Goal: Information Seeking & Learning: Compare options

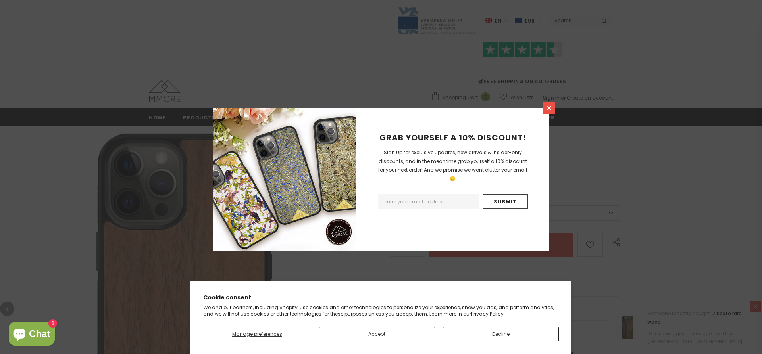
click at [553, 107] on link at bounding box center [549, 108] width 12 height 12
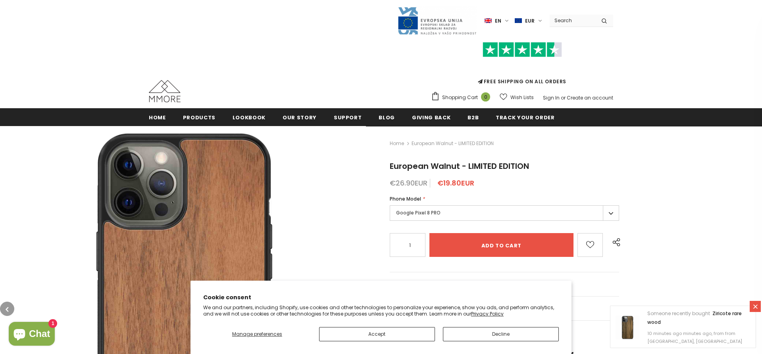
click at [439, 213] on label "Google Pixel 8 PRO" at bounding box center [504, 213] width 229 height 15
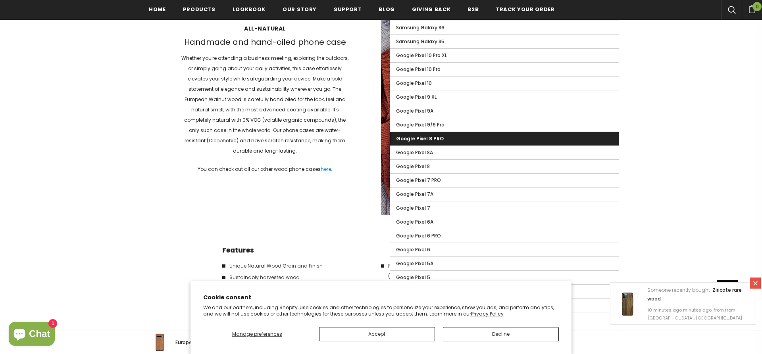
scroll to position [1082, 0]
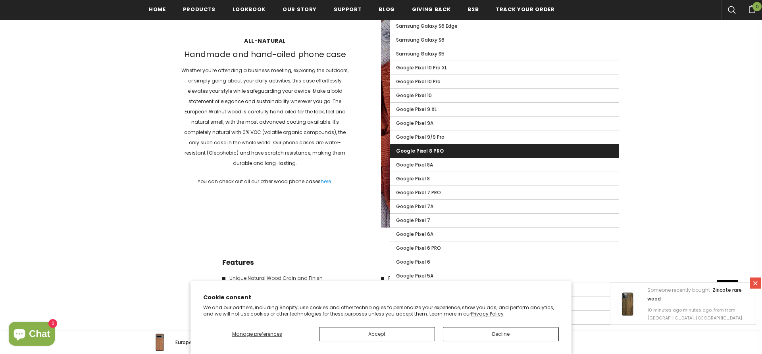
click at [449, 152] on label "Google Pixel 8 PRO" at bounding box center [504, 150] width 229 height 13
click at [0, 0] on input "Google Pixel 8 PRO" at bounding box center [0, 0] width 0 height 0
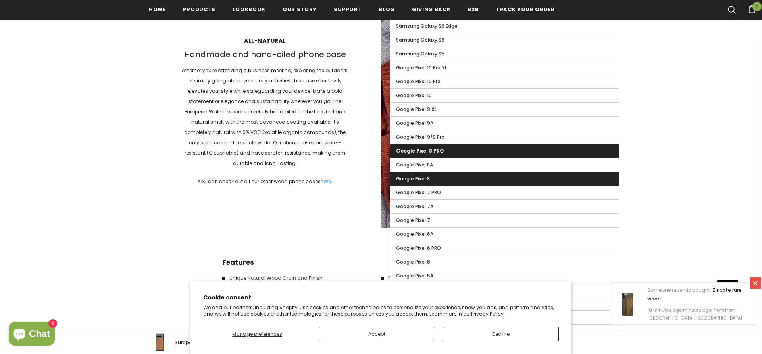
click at [447, 181] on label "Google Pixel 8" at bounding box center [504, 178] width 229 height 13
click at [0, 0] on input "Google Pixel 8" at bounding box center [0, 0] width 0 height 0
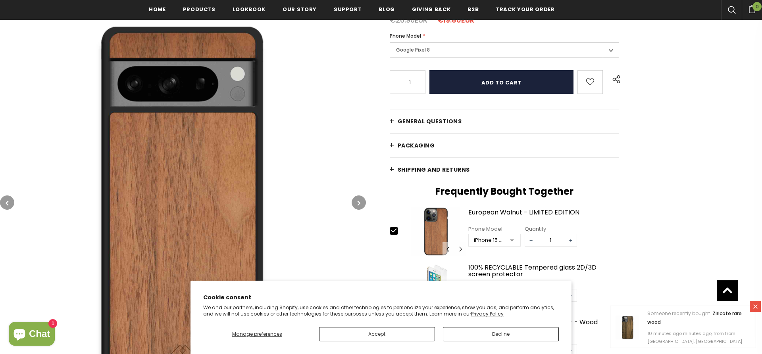
scroll to position [137, 0]
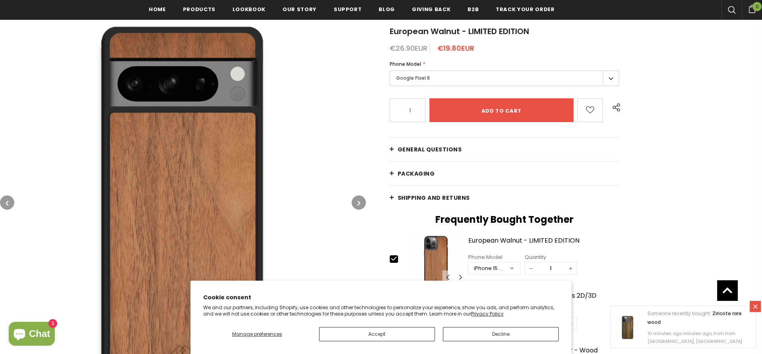
click at [429, 81] on label "Google Pixel 8" at bounding box center [504, 78] width 229 height 15
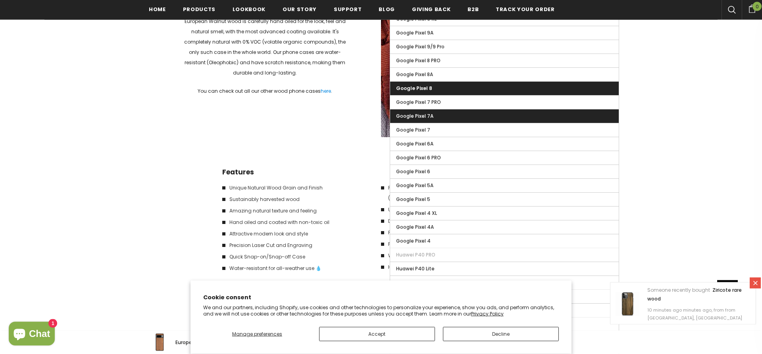
scroll to position [1149, 0]
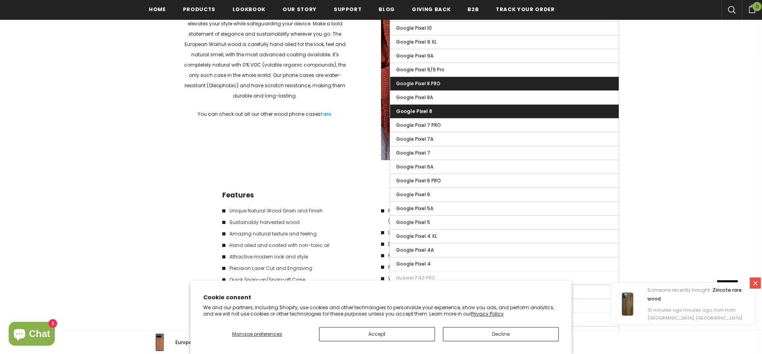
click at [429, 83] on span "Google Pixel 8 PRO" at bounding box center [418, 83] width 44 height 7
click at [0, 0] on input "Google Pixel 8 PRO" at bounding box center [0, 0] width 0 height 0
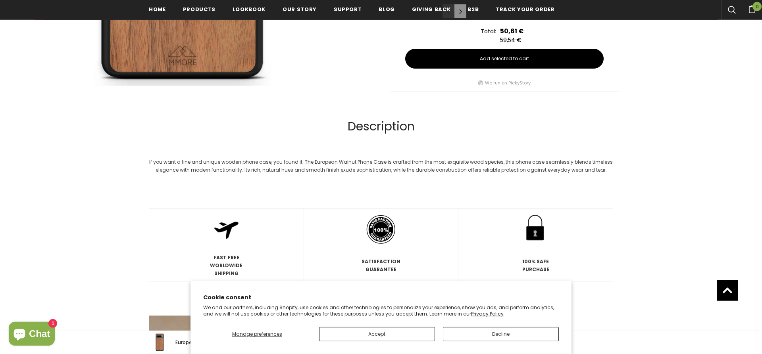
scroll to position [542, 0]
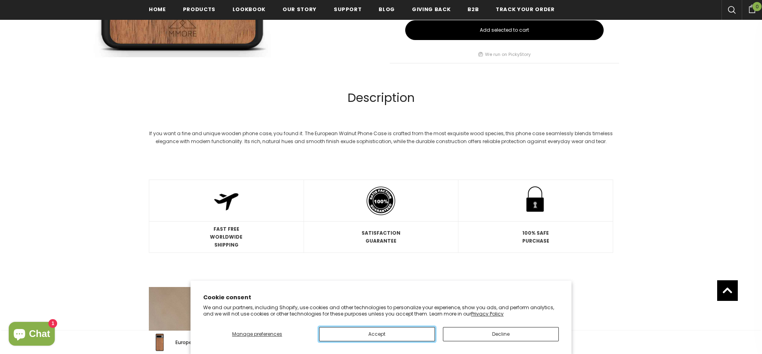
click at [384, 337] on button "Accept" at bounding box center [377, 334] width 116 height 14
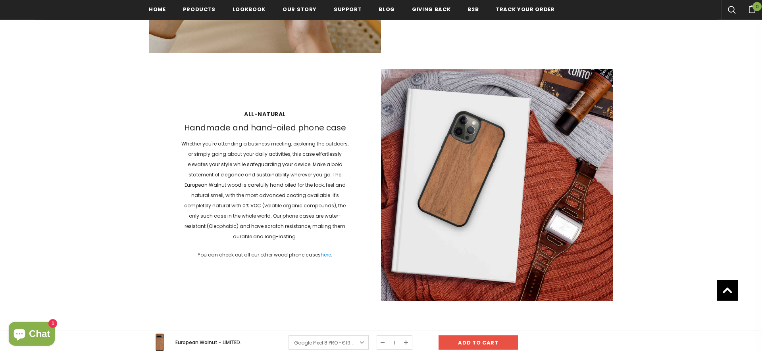
scroll to position [812, 0]
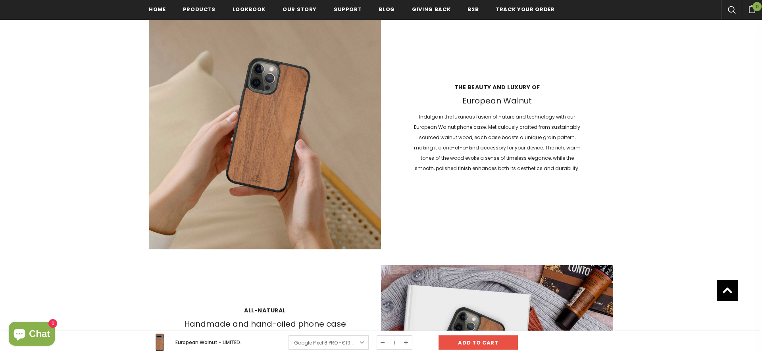
click at [126, 114] on div at bounding box center [381, 59] width 762 height 1487
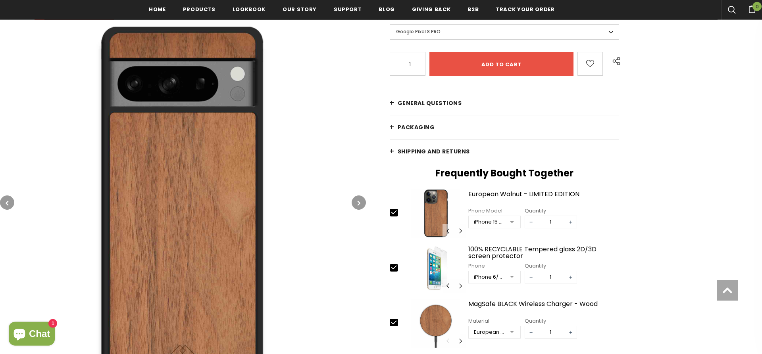
scroll to position [204, 0]
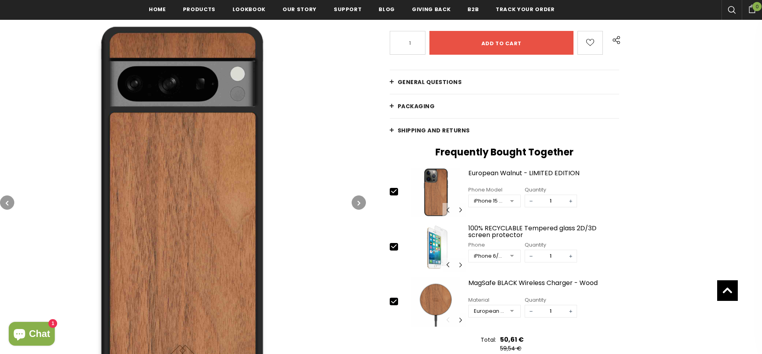
click at [353, 208] on img at bounding box center [183, 203] width 366 height 366
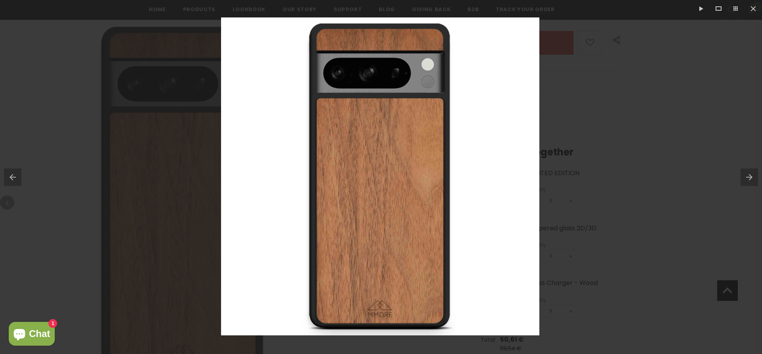
click at [531, 34] on img at bounding box center [380, 176] width 318 height 318
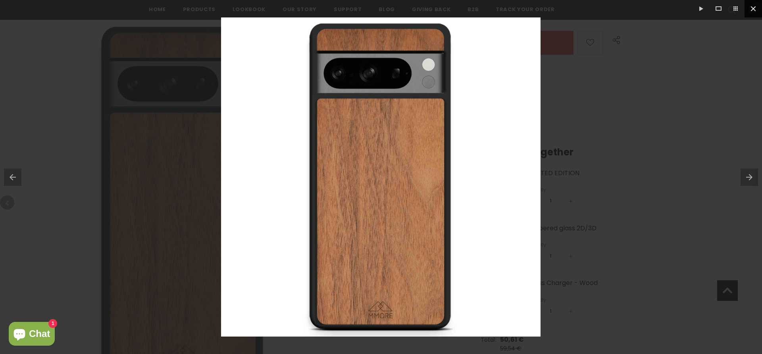
click at [749, 13] on button at bounding box center [753, 8] width 17 height 17
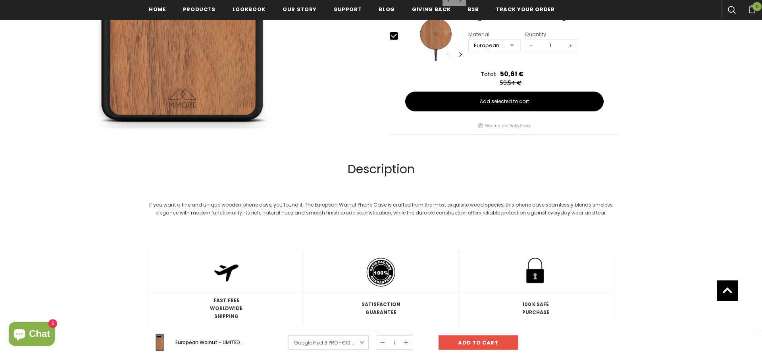
scroll to position [272, 0]
